Goal: Navigation & Orientation: Go to known website

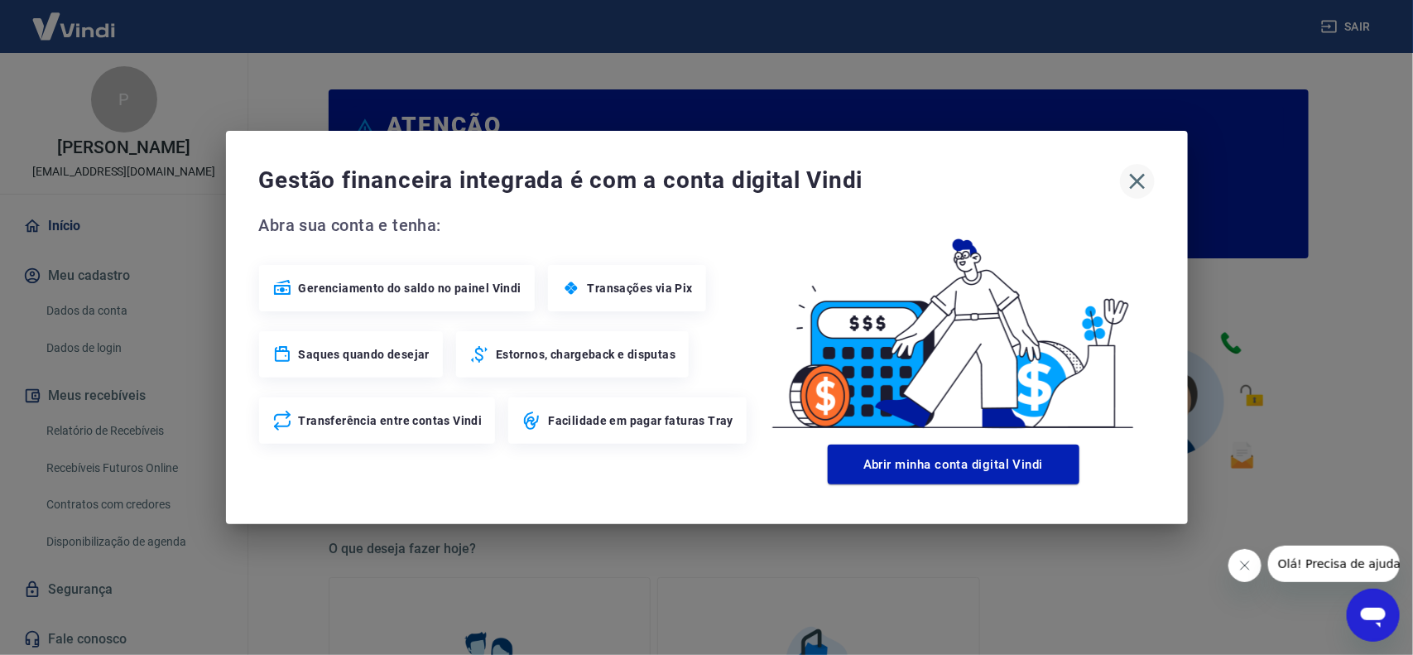
click at [1140, 184] on icon "button" at bounding box center [1137, 182] width 16 height 16
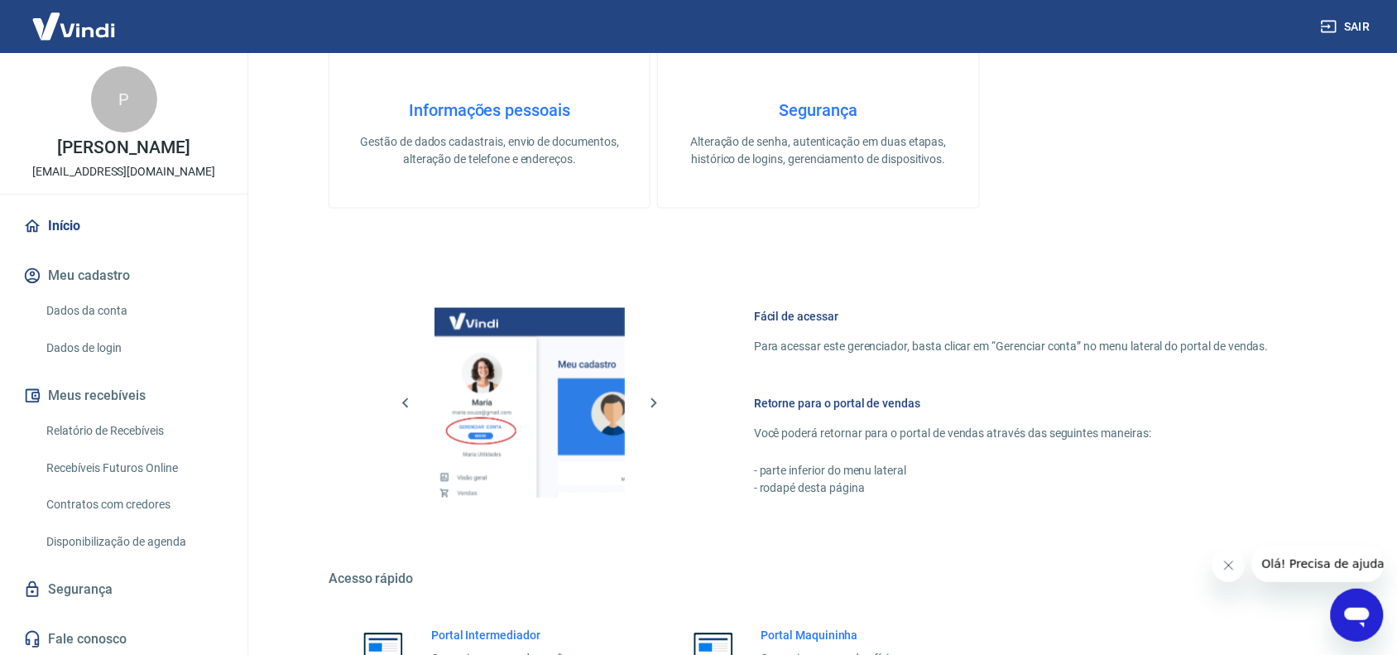
scroll to position [808, 0]
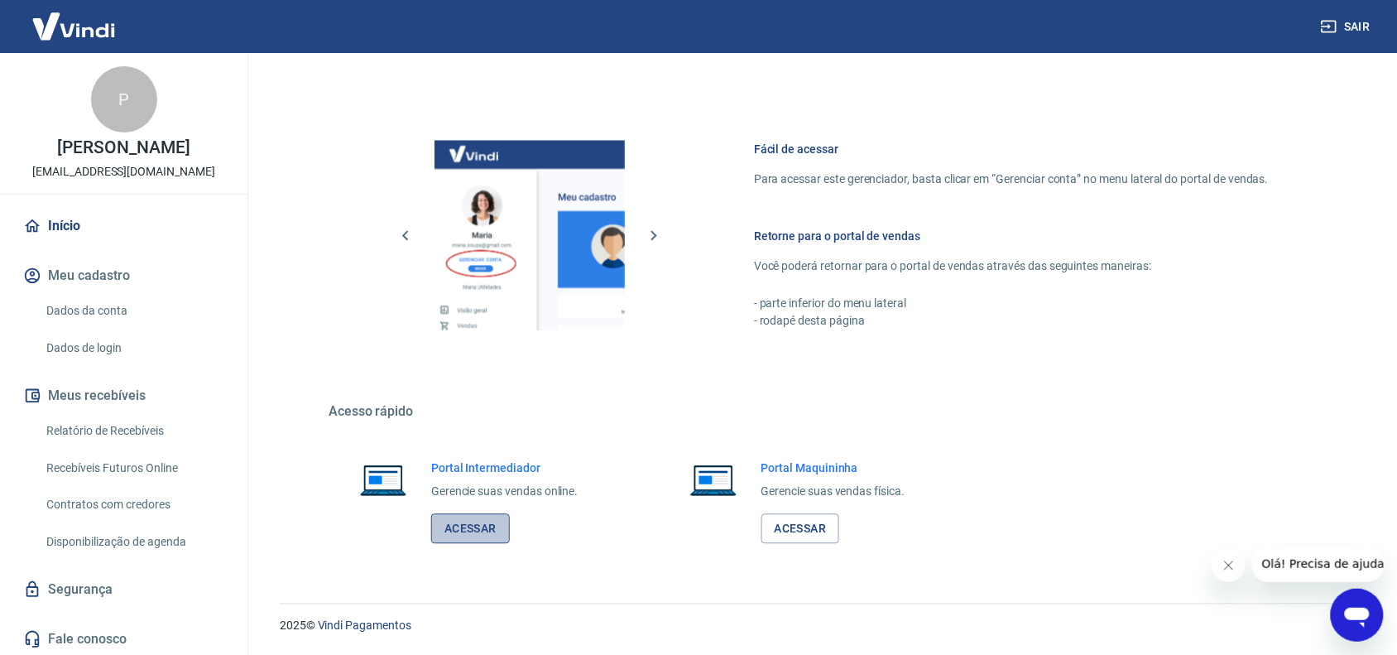
click at [477, 528] on link "Acessar" at bounding box center [470, 529] width 79 height 31
